Goal: Entertainment & Leisure: Browse casually

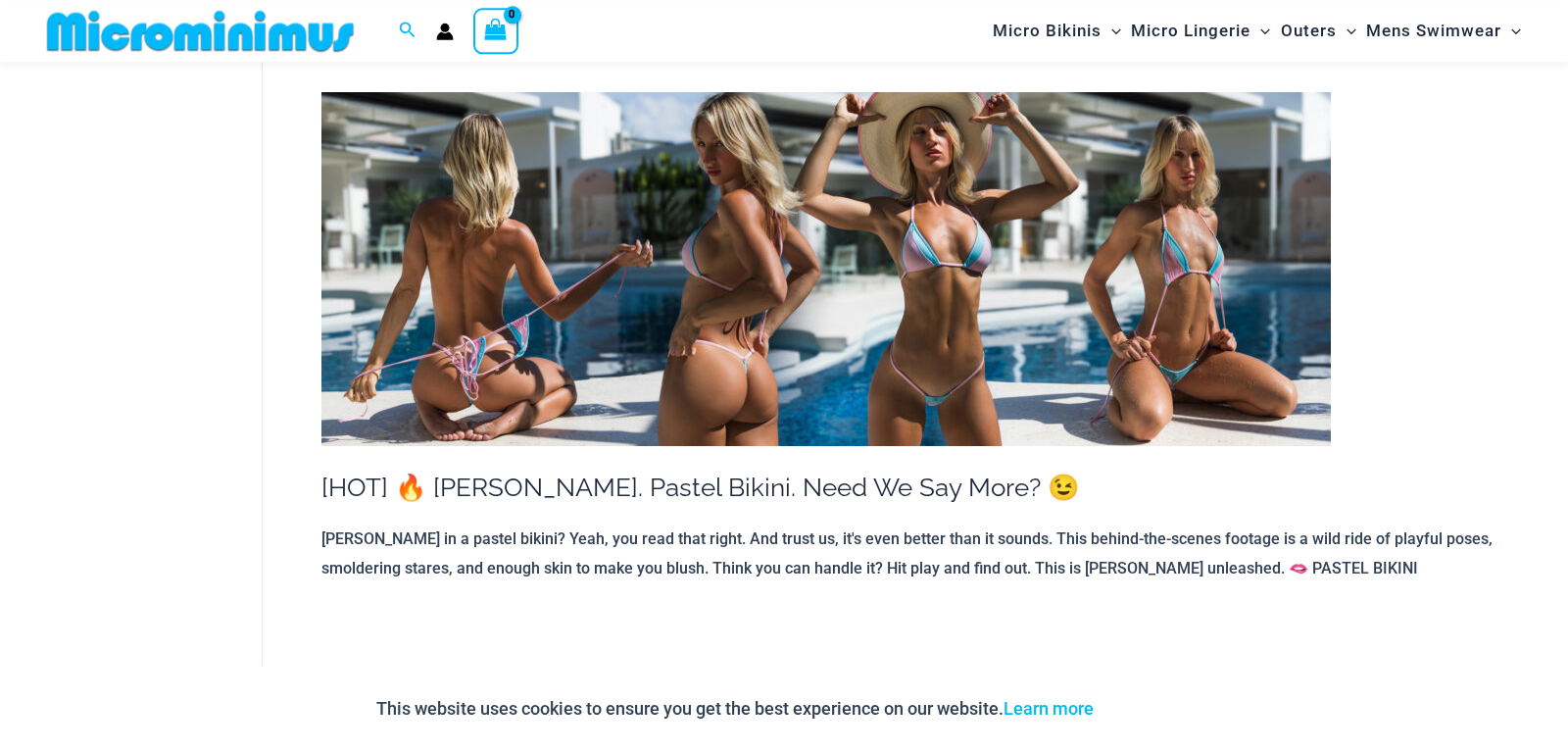
scroll to position [934, 0]
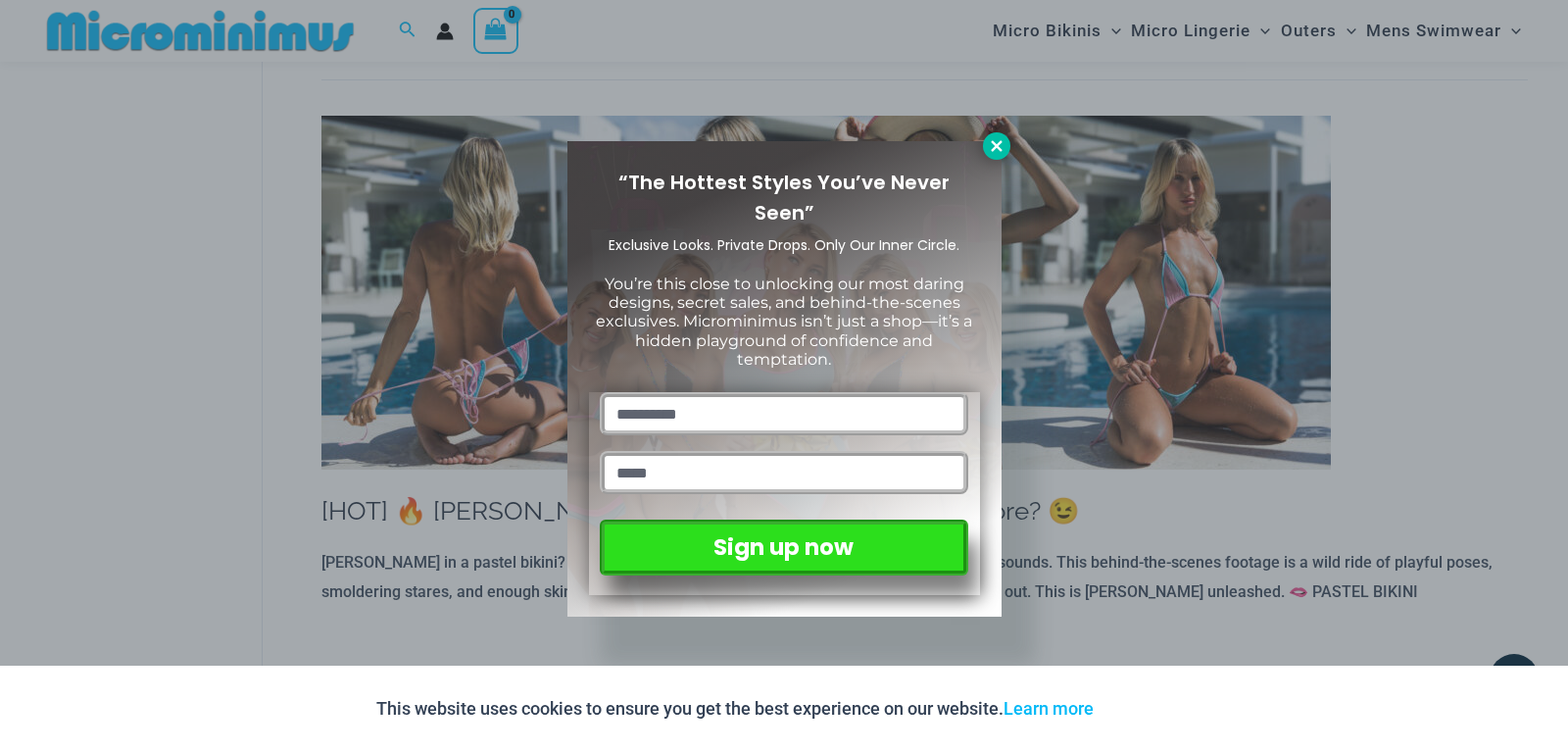
click at [995, 145] on icon at bounding box center [997, 146] width 18 height 18
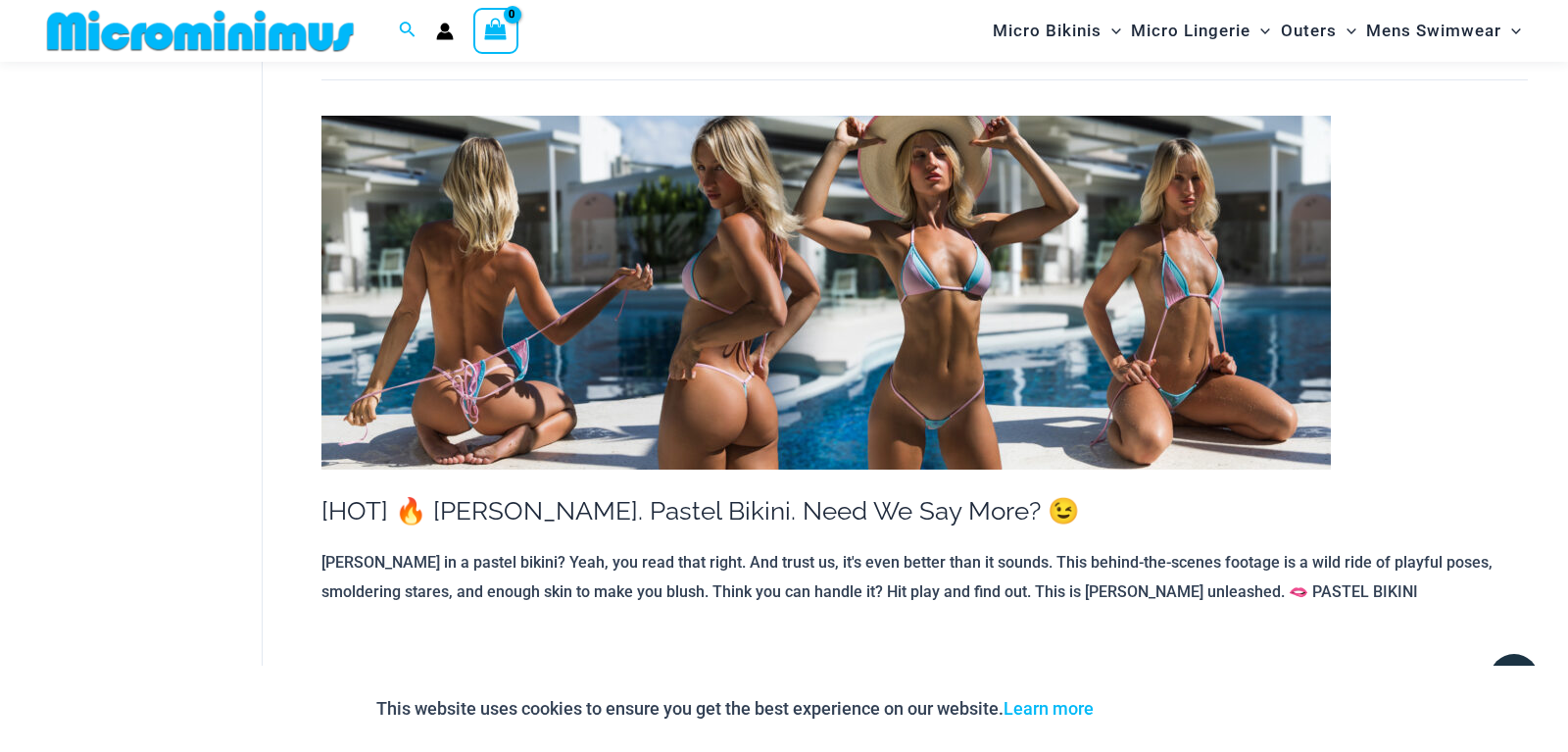
click at [475, 312] on img at bounding box center [827, 292] width 1010 height 354
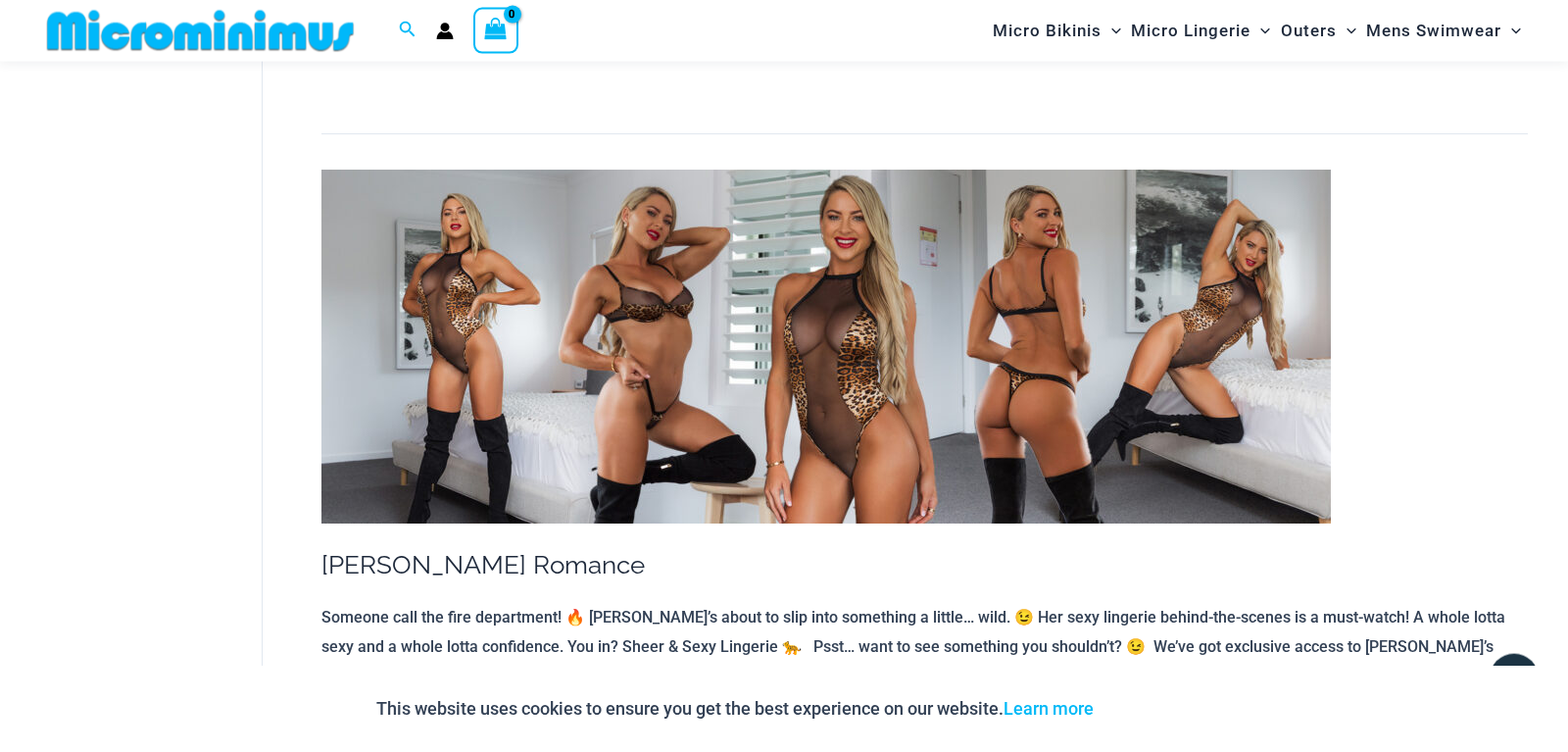
scroll to position [2233, 0]
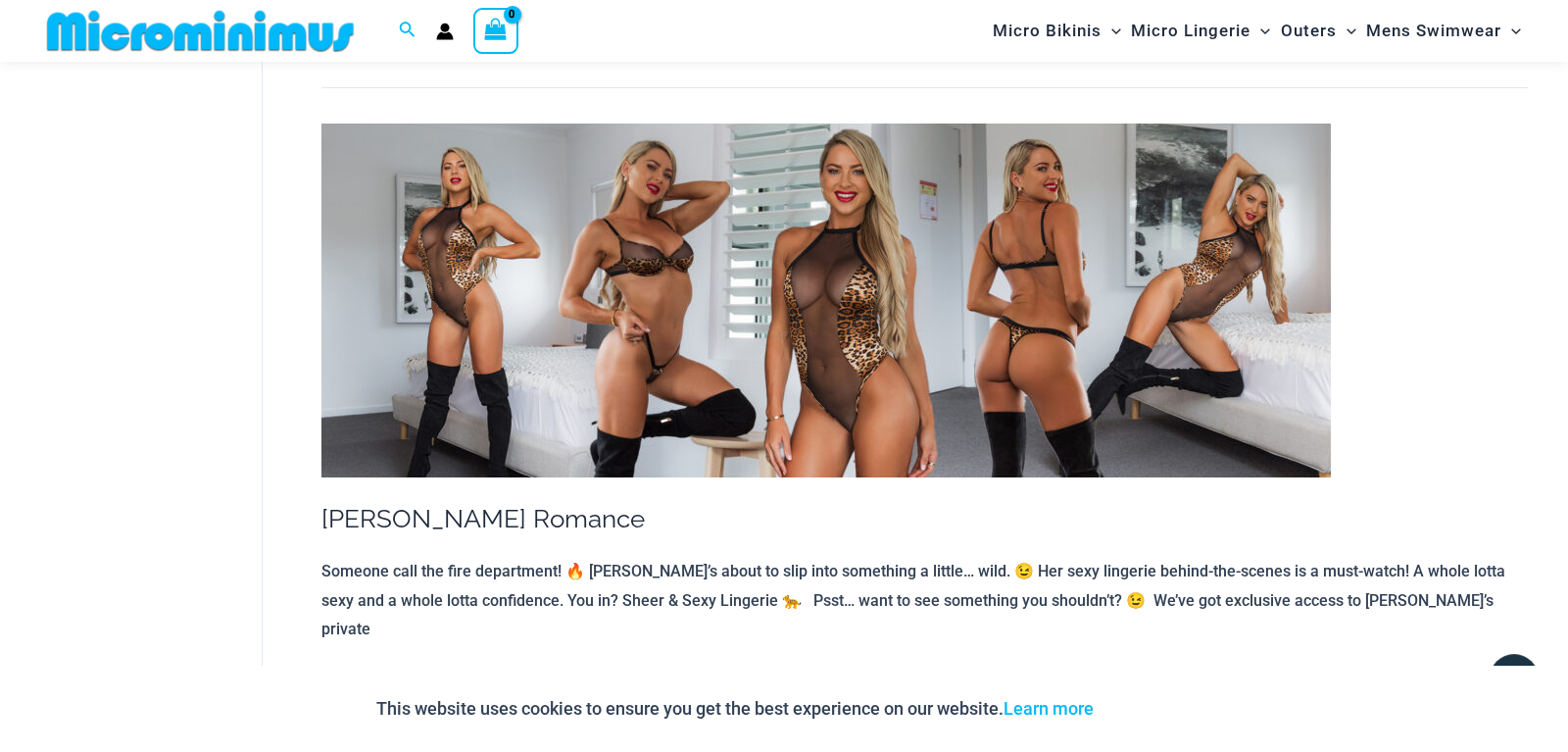
click at [789, 320] on img at bounding box center [827, 300] width 1010 height 354
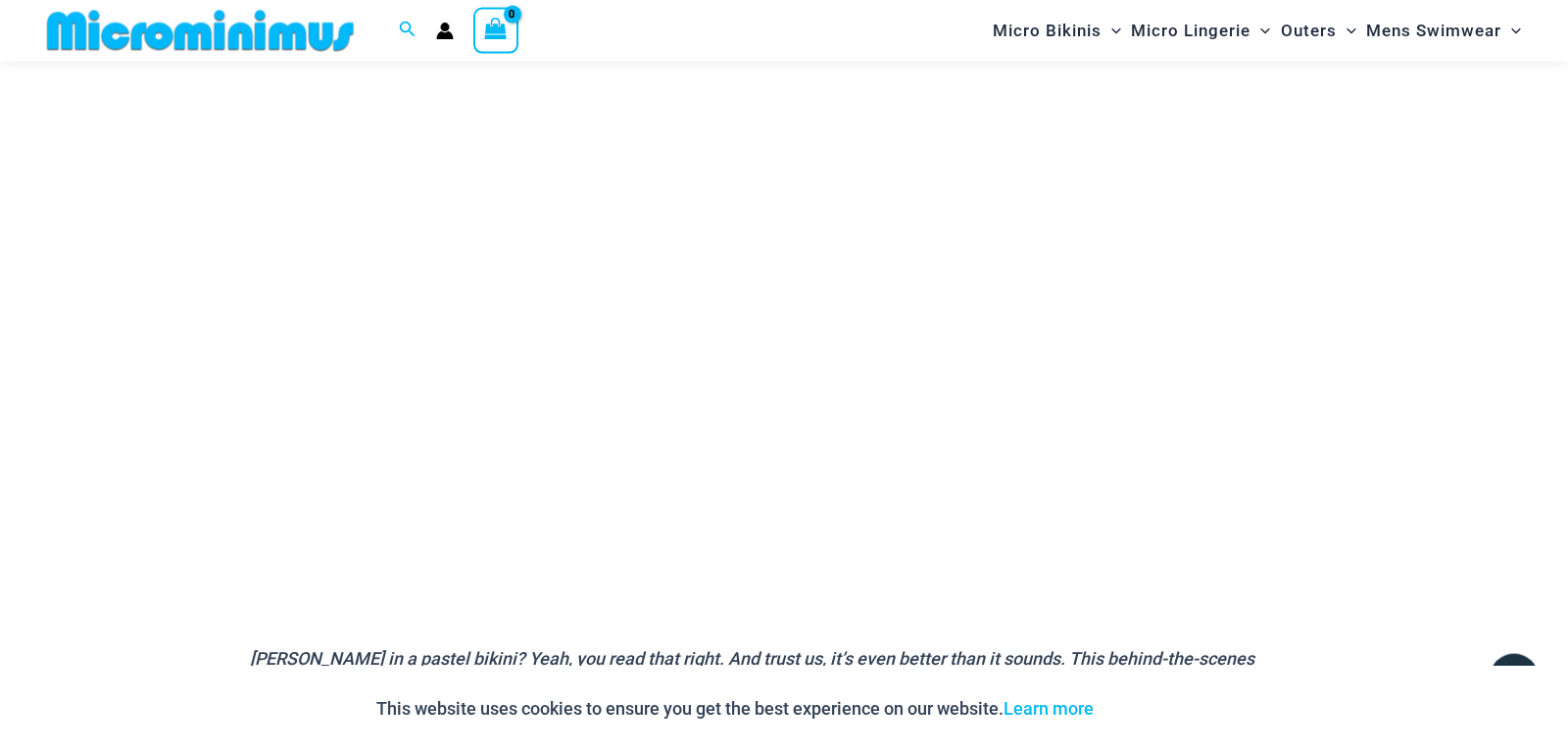
scroll to position [251, 0]
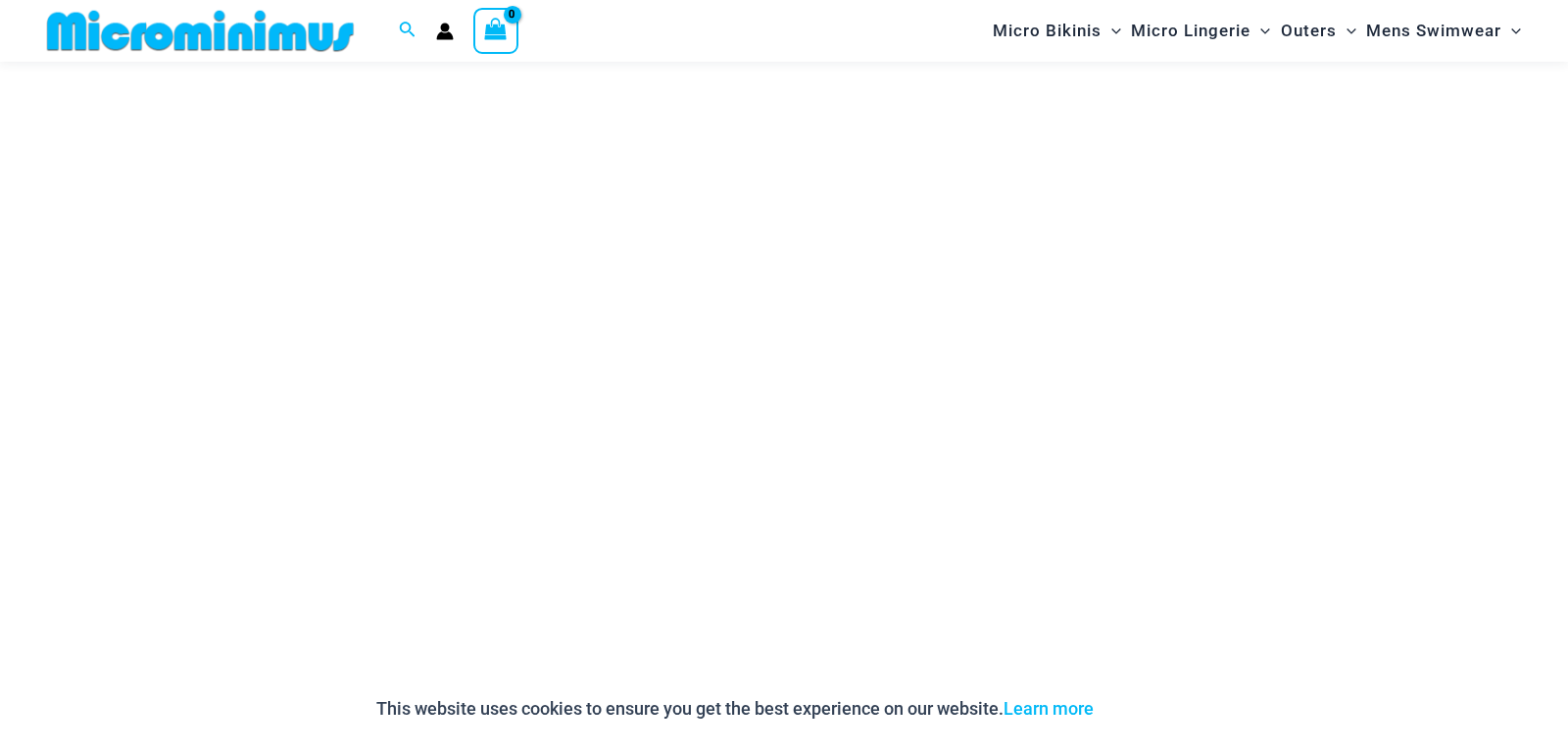
scroll to position [184, 0]
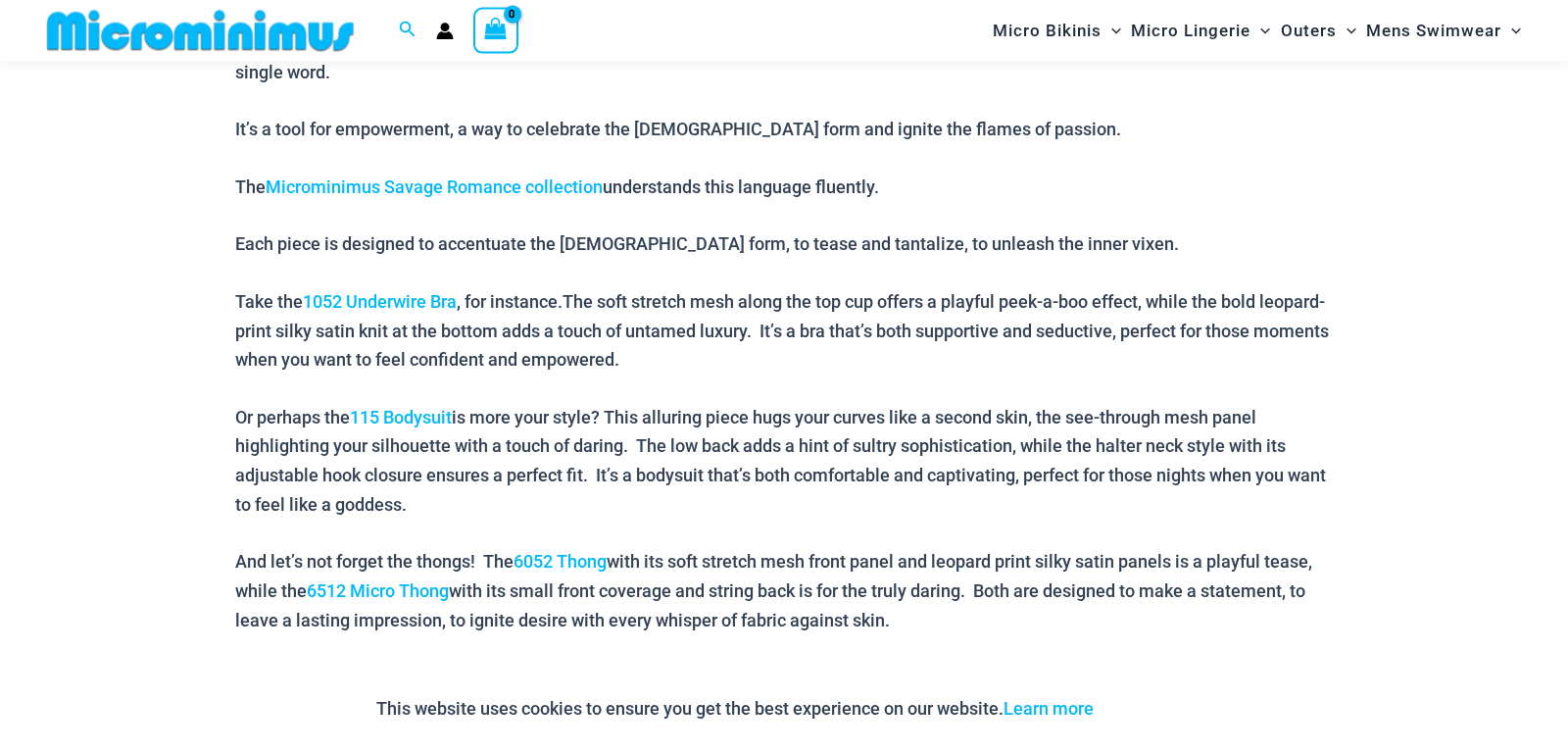
scroll to position [1449, 0]
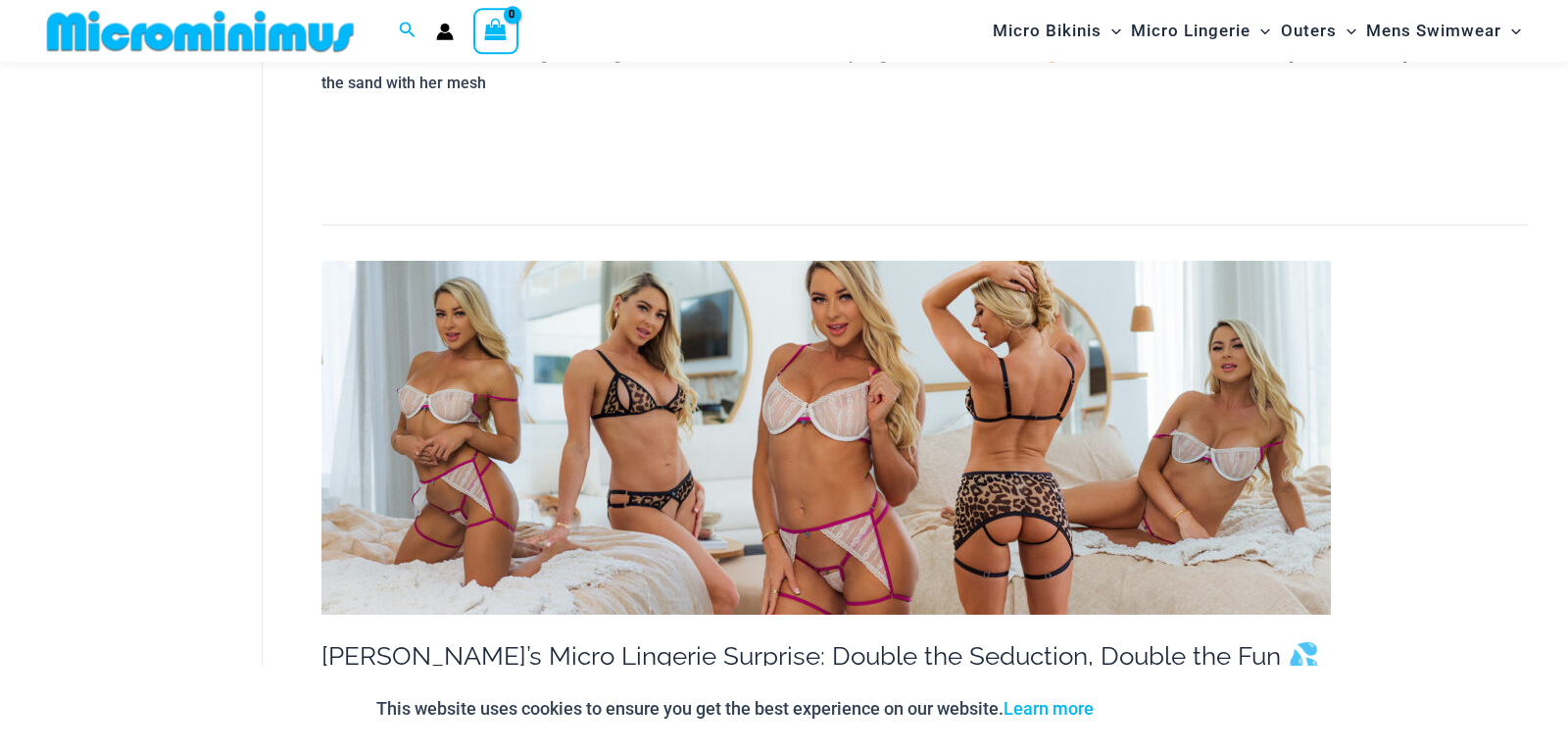
scroll to position [3485, 0]
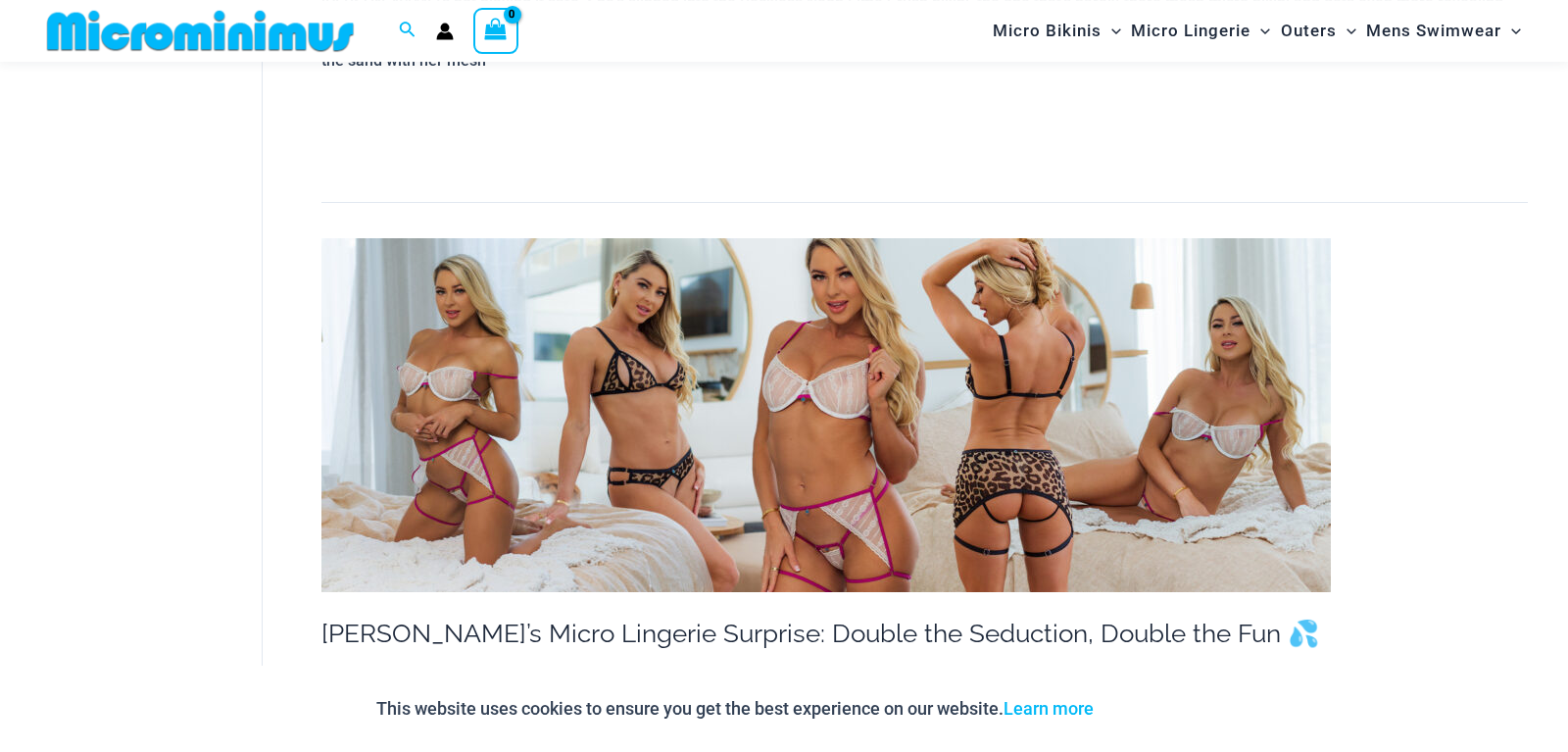
click at [835, 398] on img at bounding box center [827, 415] width 1010 height 354
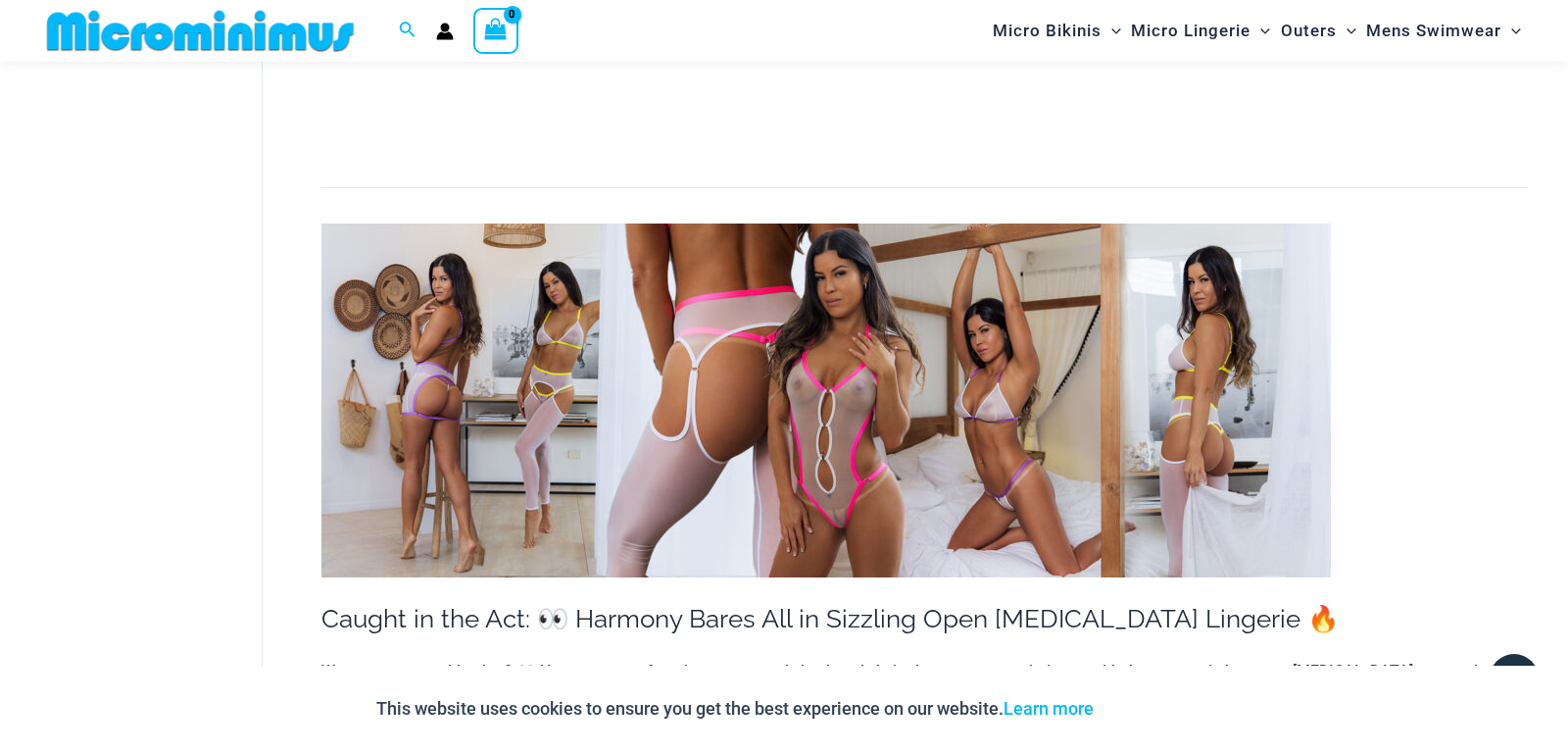
scroll to position [5559, 0]
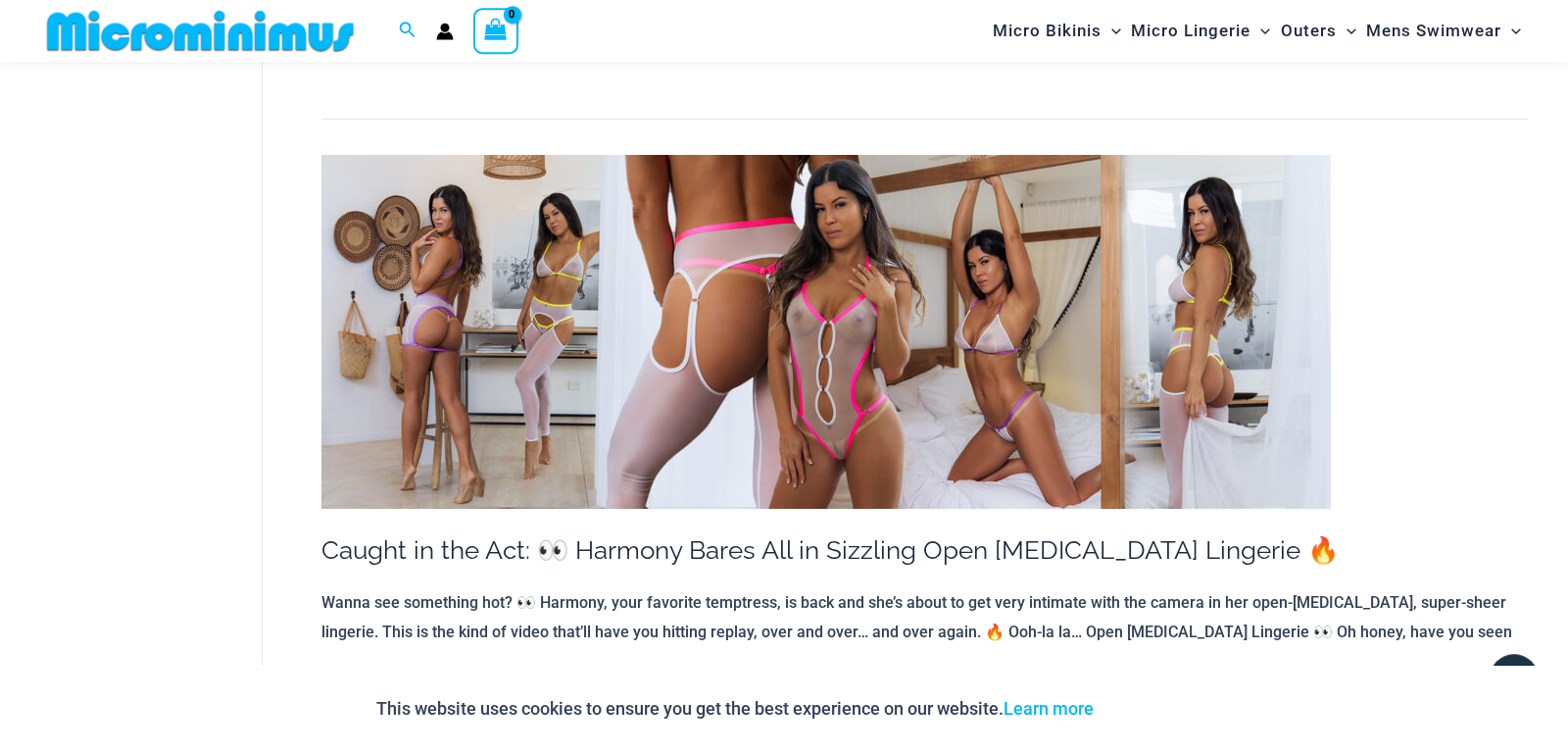
click at [847, 286] on img at bounding box center [827, 332] width 1010 height 354
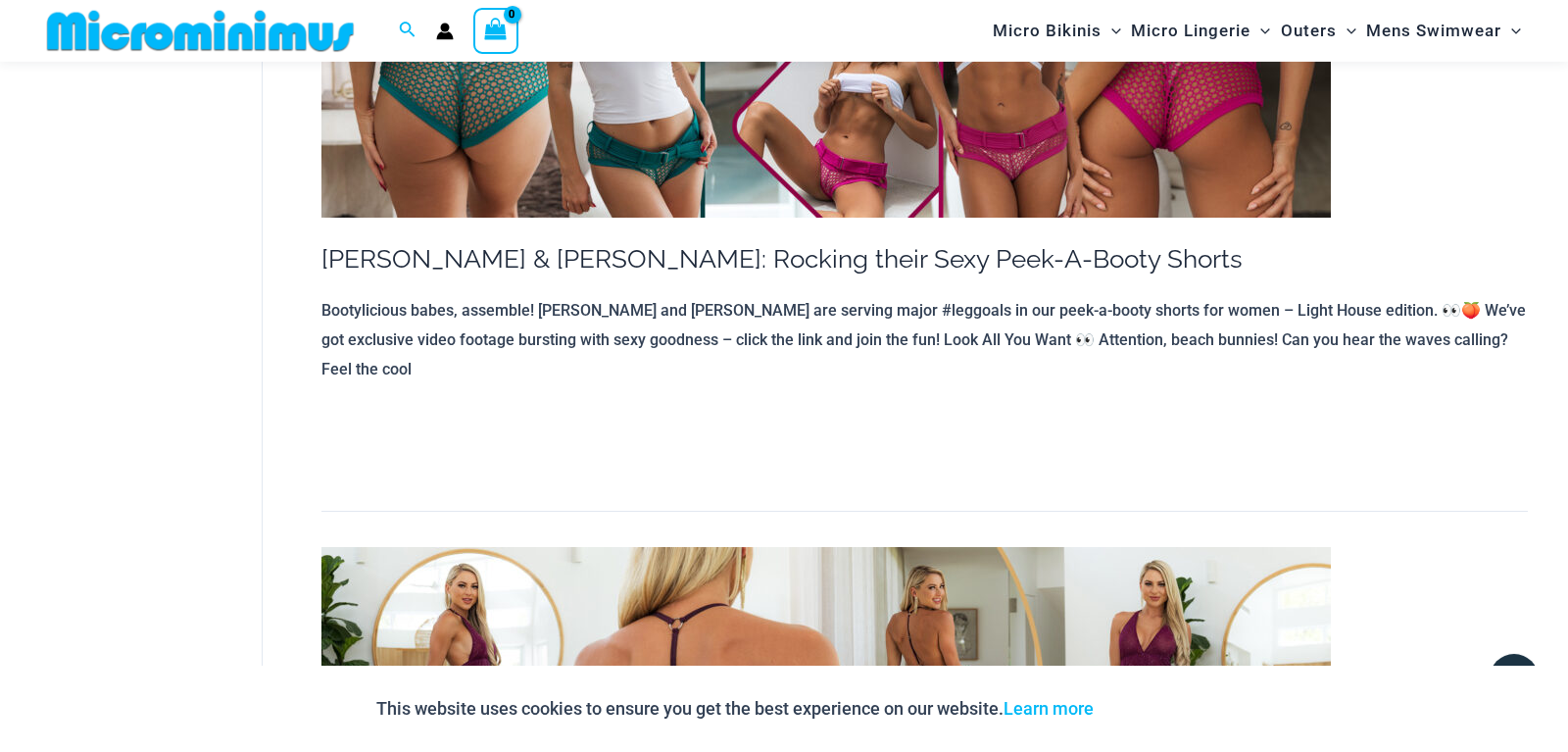
scroll to position [15885, 0]
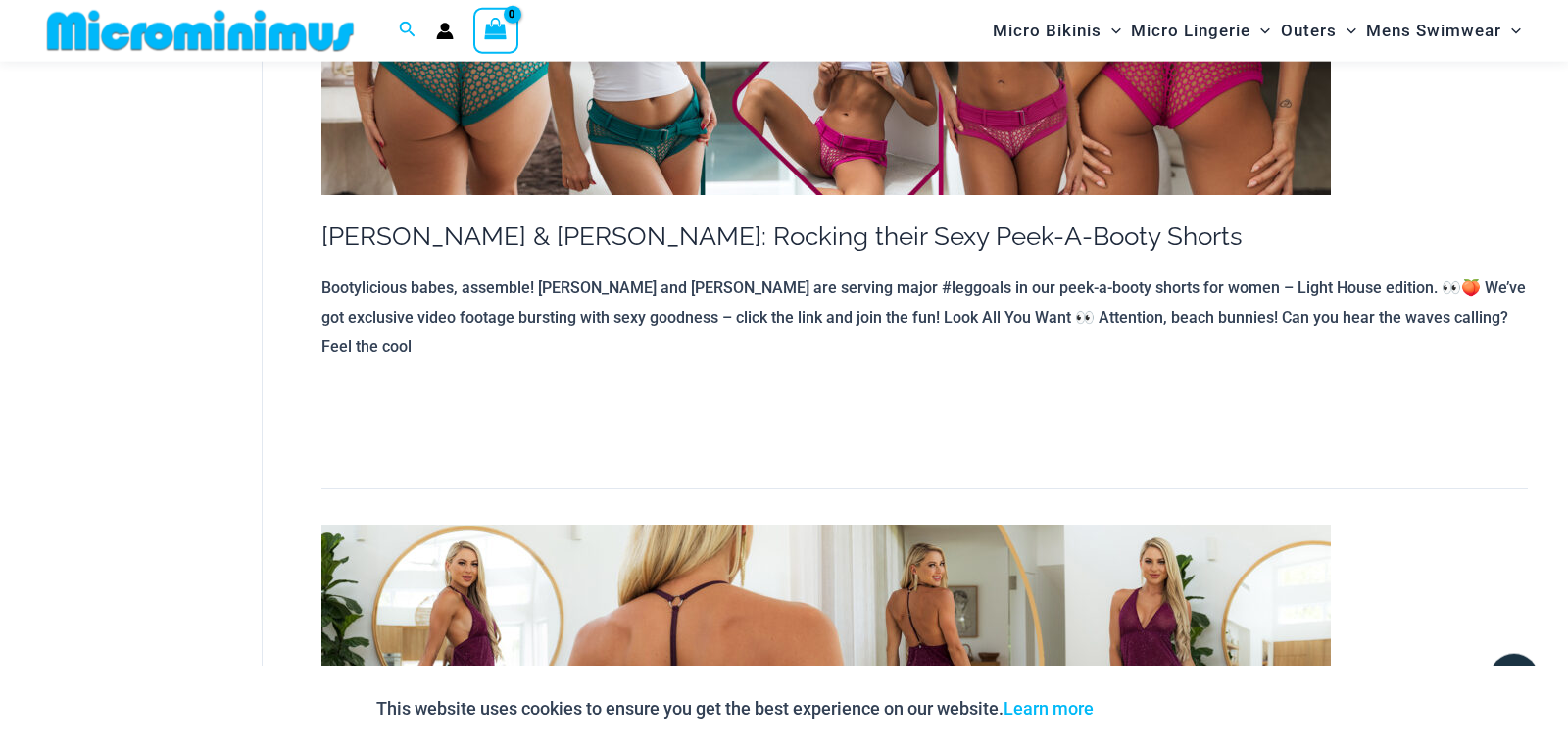
click at [827, 525] on img at bounding box center [827, 701] width 1010 height 354
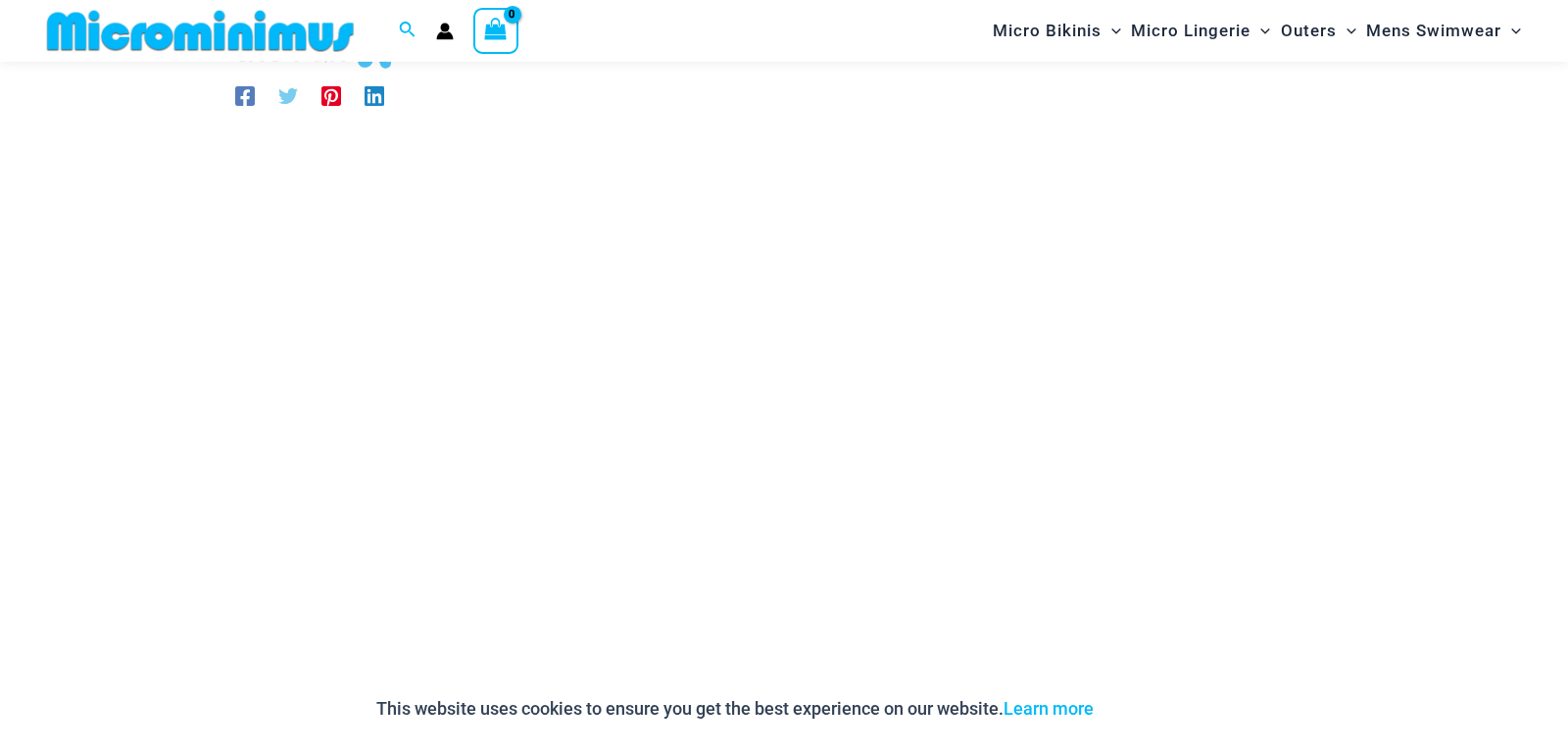
scroll to position [167, 0]
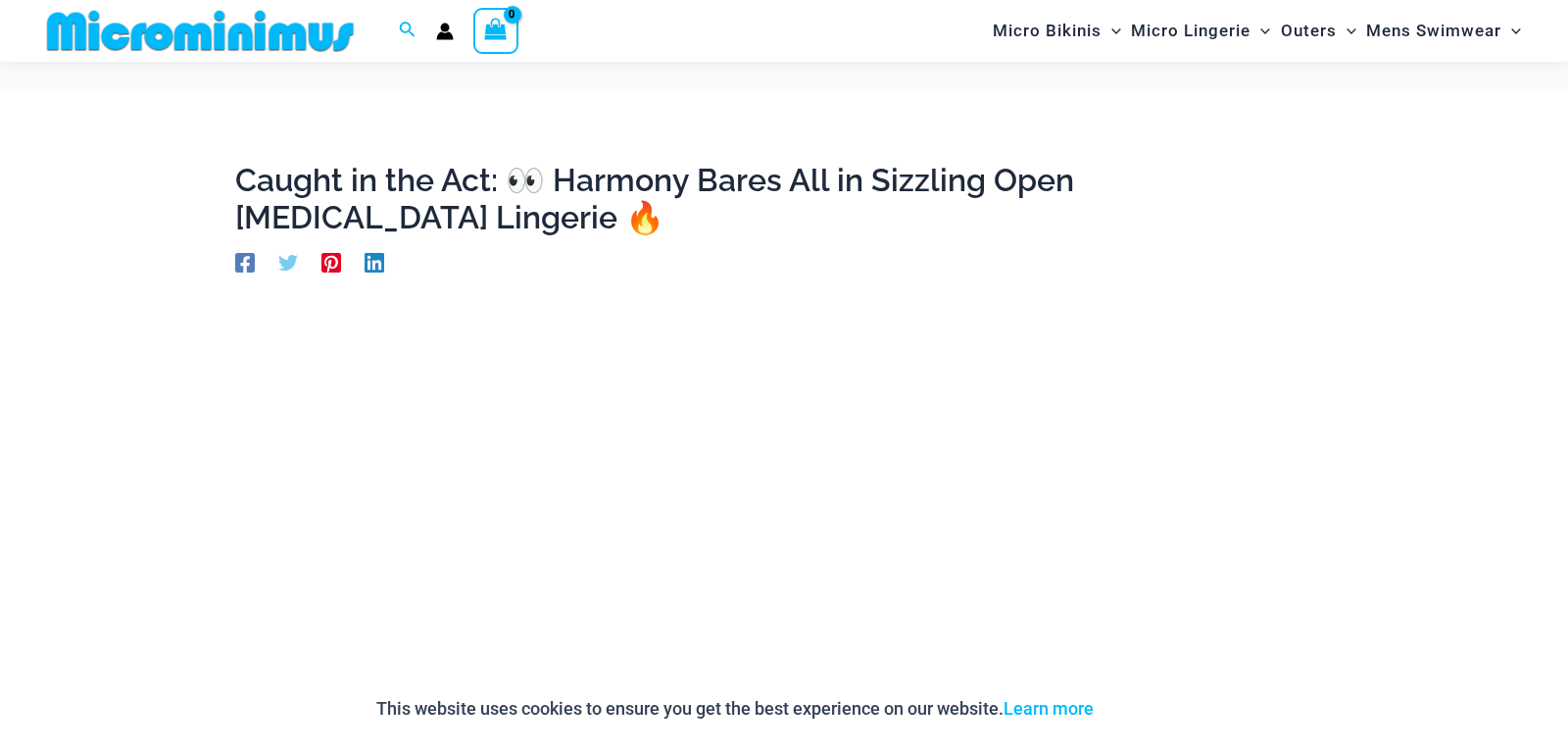
scroll to position [206, 0]
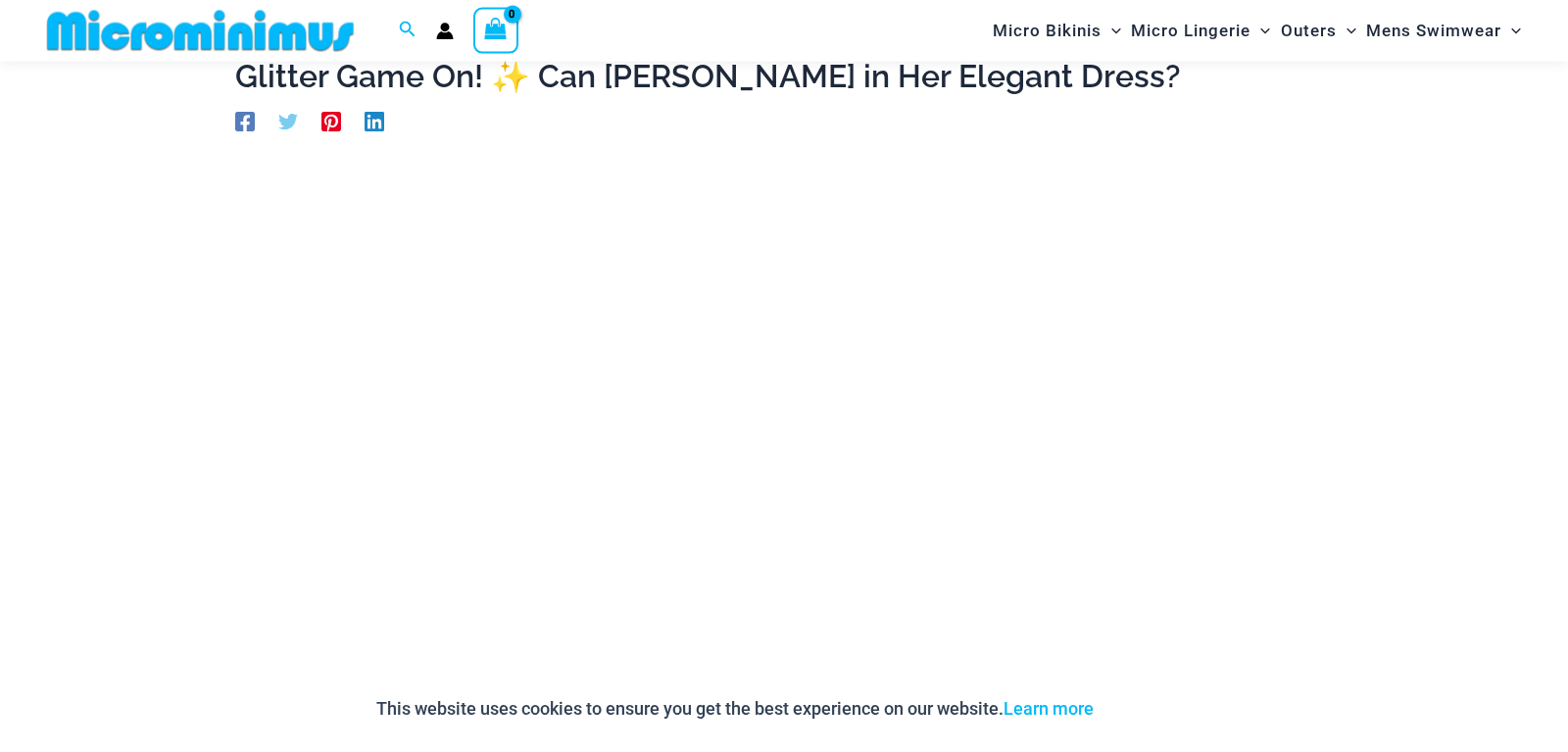
scroll to position [129, 0]
